Goal: Information Seeking & Learning: Learn about a topic

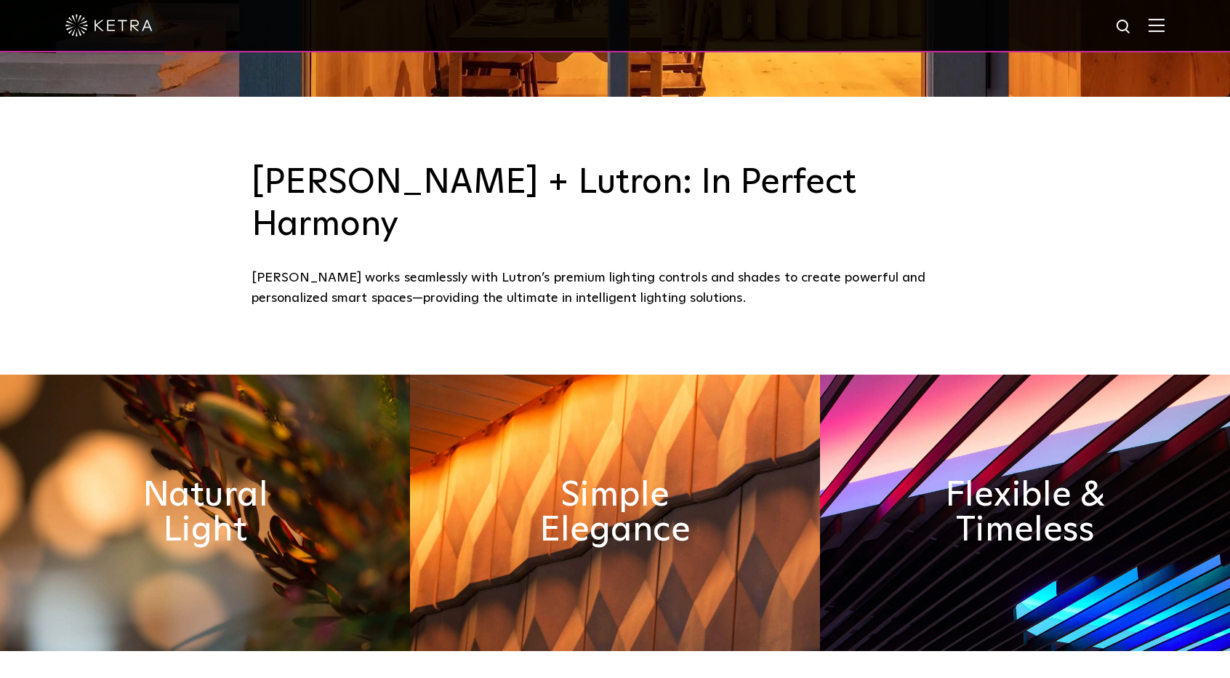
scroll to position [582, 0]
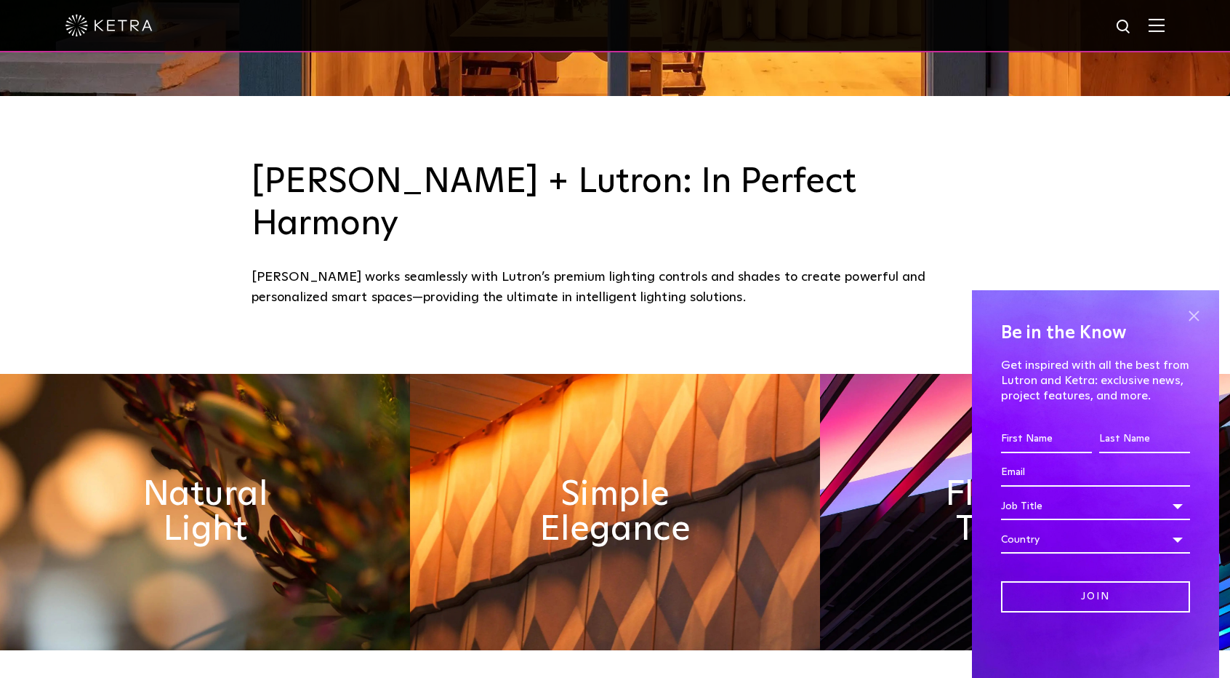
click at [1197, 315] on span at bounding box center [1194, 316] width 22 height 22
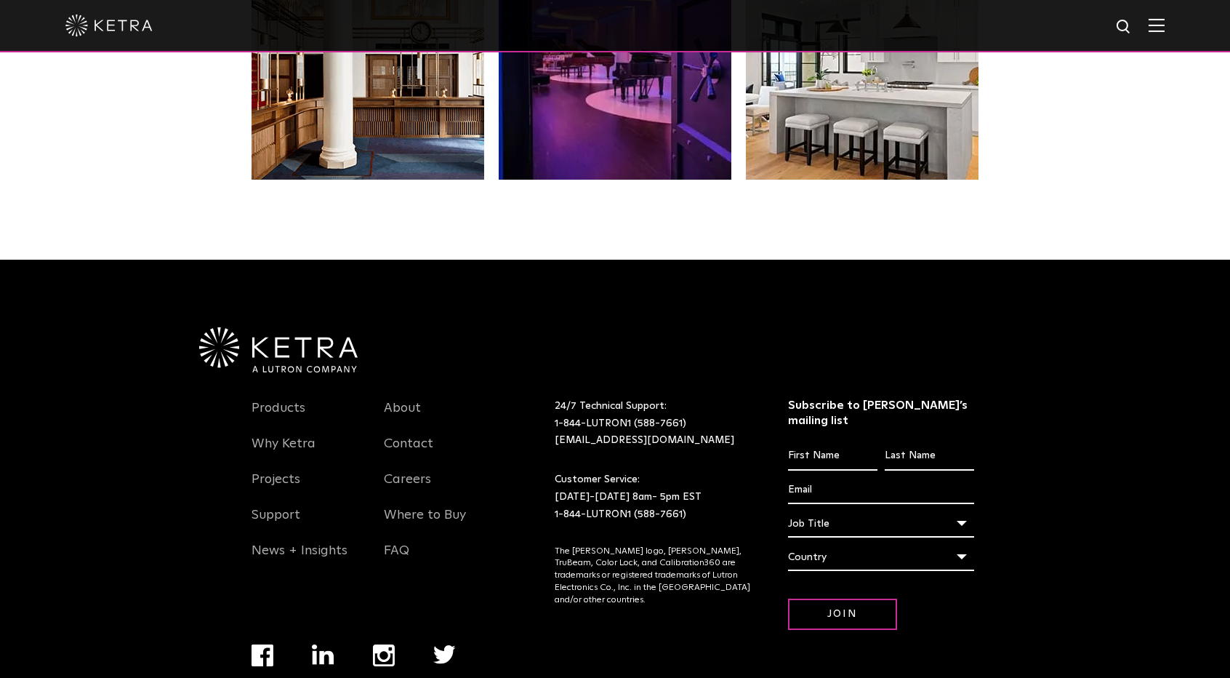
scroll to position [3053, 0]
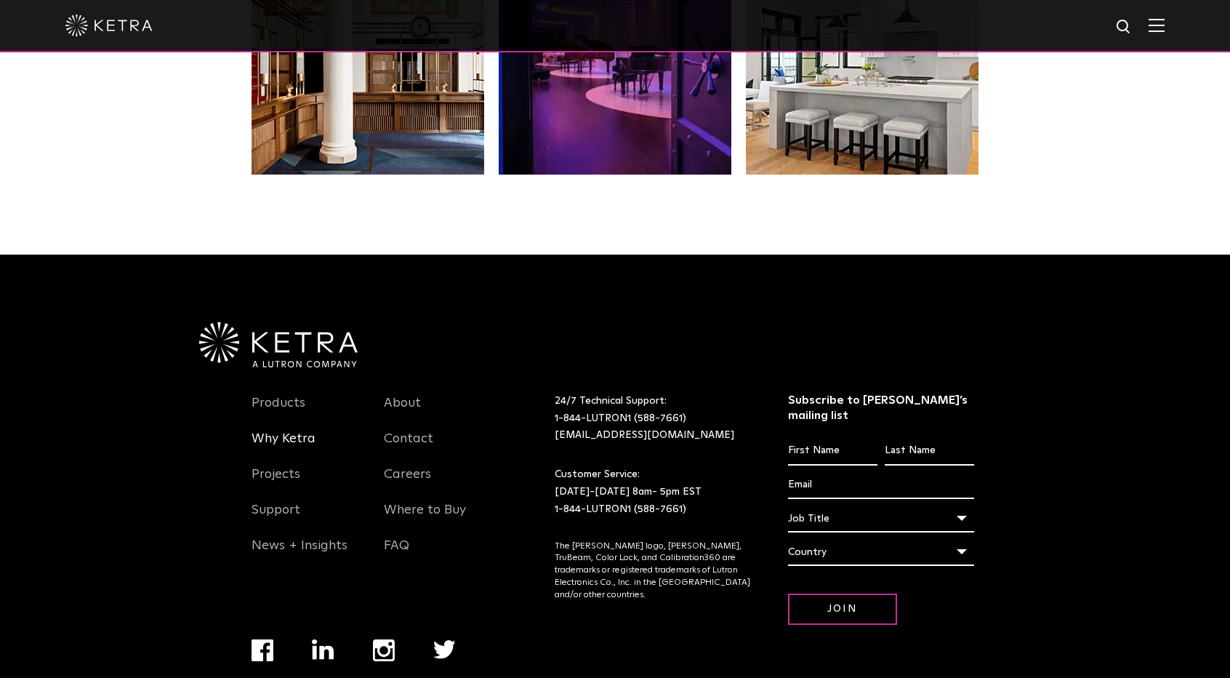
click at [281, 430] on link "Why Ketra" at bounding box center [284, 446] width 64 height 33
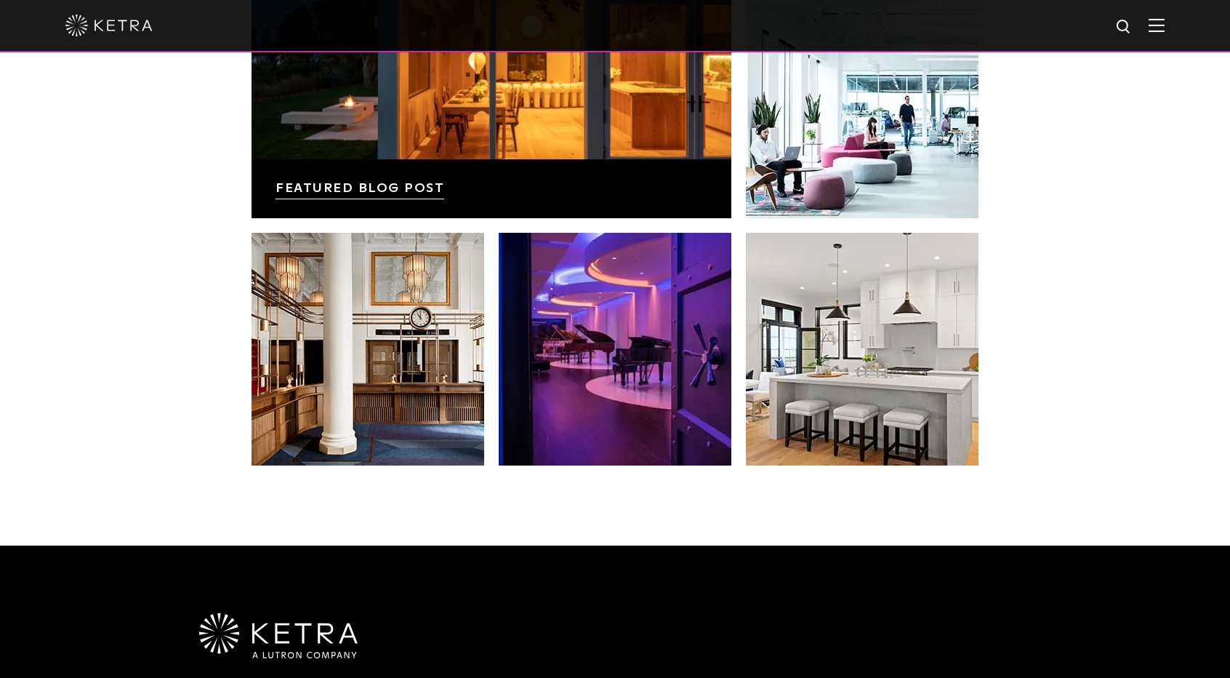
scroll to position [3056, 0]
